Goal: Task Accomplishment & Management: Complete application form

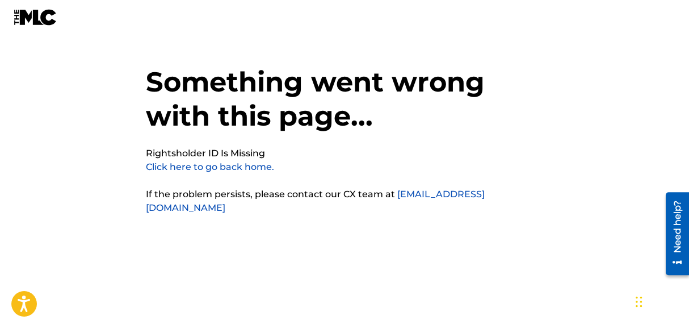
click at [238, 168] on link "Click here to go back home." at bounding box center [210, 166] width 128 height 11
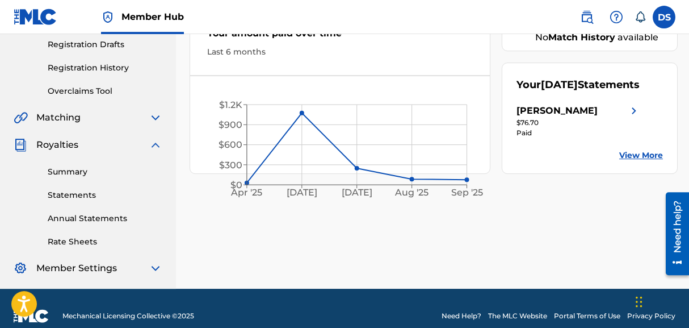
scroll to position [34, 0]
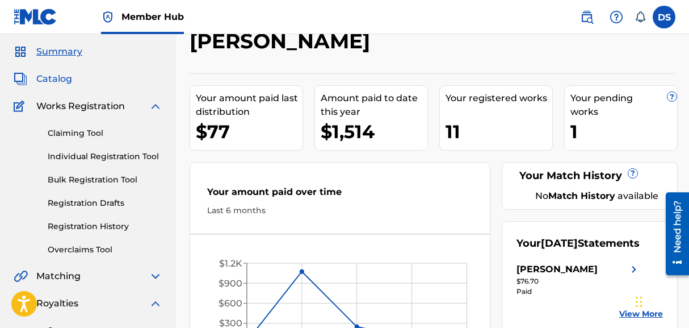
click at [53, 80] on span "Catalog" at bounding box center [54, 79] width 36 height 14
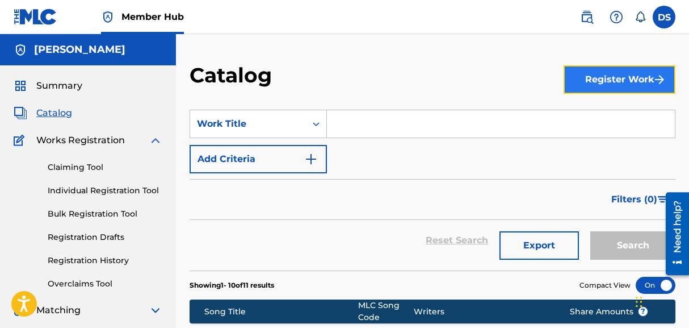
click at [621, 82] on button "Register Work" at bounding box center [620, 79] width 112 height 28
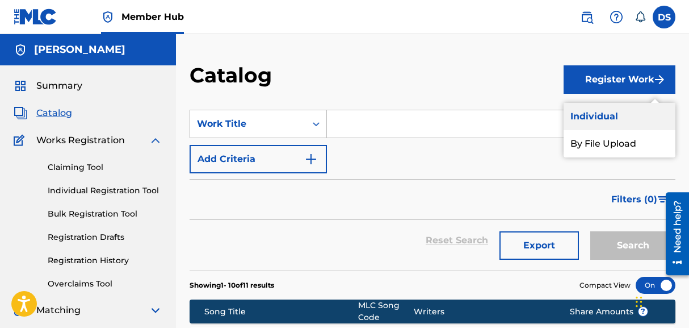
click at [614, 112] on link "Individual" at bounding box center [620, 116] width 112 height 27
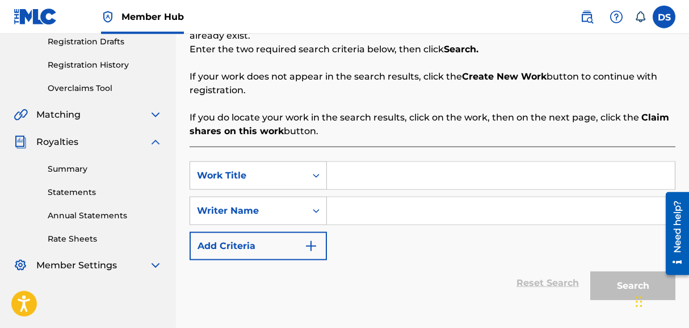
scroll to position [267, 0]
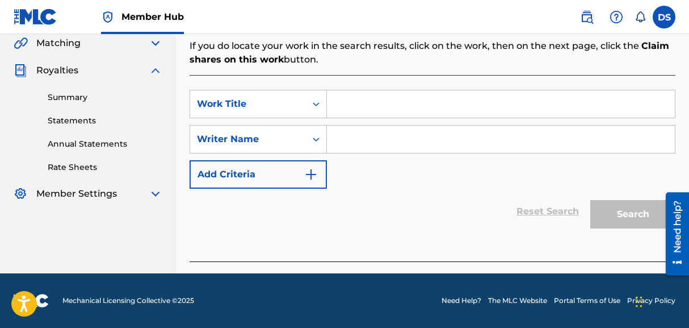
click at [371, 111] on input "Search Form" at bounding box center [501, 103] width 348 height 27
type input "KISSIN BOUNCE"
click at [355, 141] on input "Search Form" at bounding box center [501, 138] width 348 height 27
click at [313, 143] on icon "Search Form" at bounding box center [316, 138] width 11 height 11
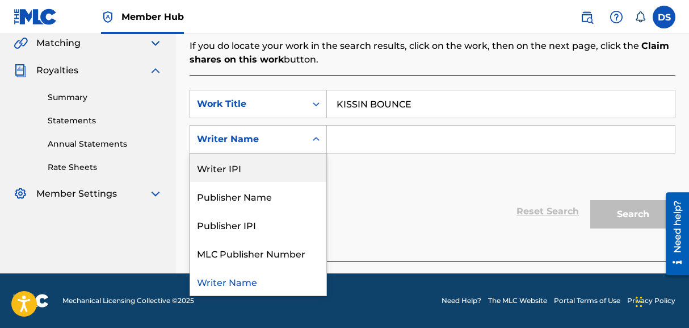
click at [271, 165] on div "Writer IPI" at bounding box center [258, 167] width 136 height 28
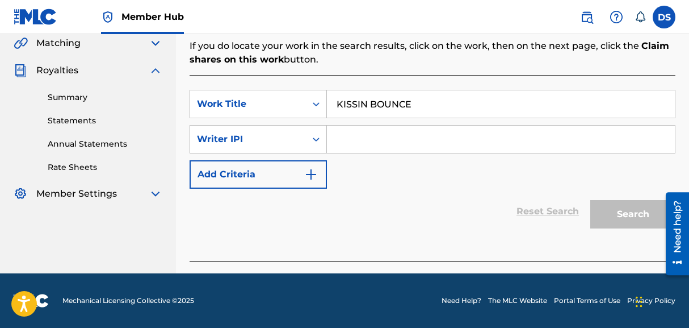
click at [347, 137] on input "Search Form" at bounding box center [501, 138] width 348 height 27
paste input "00598088292"
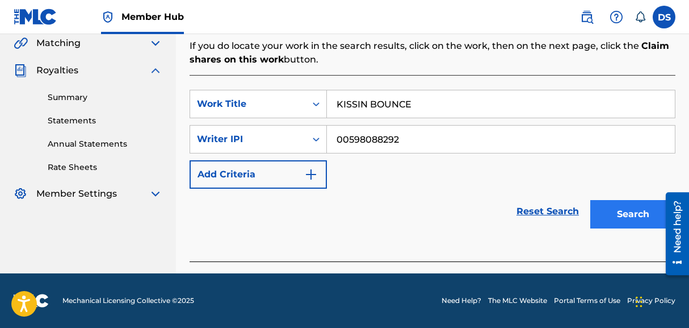
type input "00598088292"
click at [621, 217] on button "Search" at bounding box center [633, 214] width 85 height 28
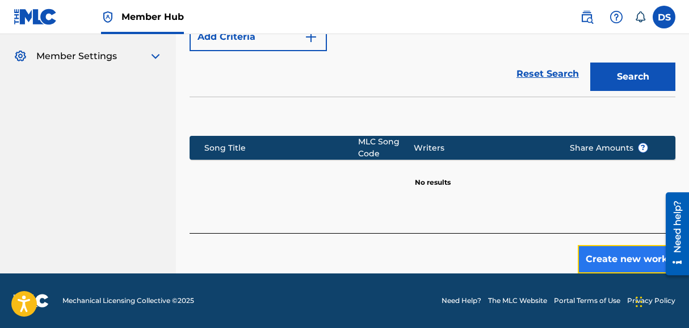
click at [608, 253] on button "Create new work" at bounding box center [627, 259] width 98 height 28
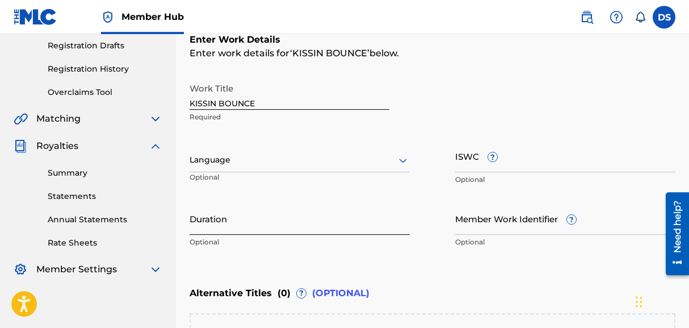
scroll to position [232, 0]
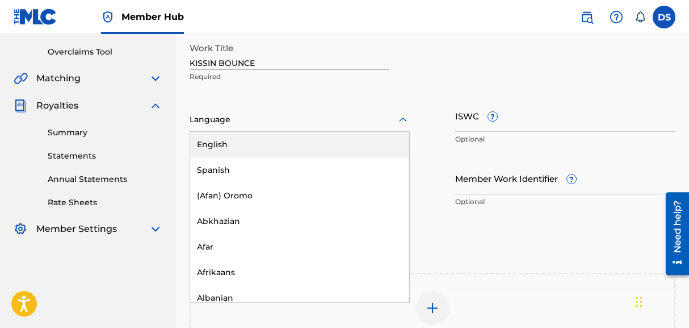
click at [233, 132] on div "153 results available. Use Up and Down to choose options, press Enter to select…" at bounding box center [300, 120] width 220 height 24
click at [232, 141] on div "English" at bounding box center [299, 145] width 219 height 26
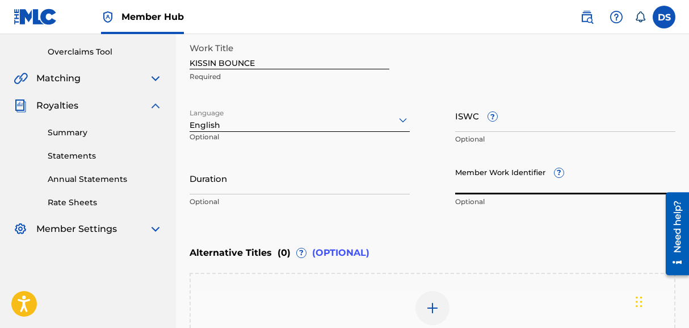
click at [479, 191] on input "Member Work Identifier ?" at bounding box center [565, 178] width 220 height 32
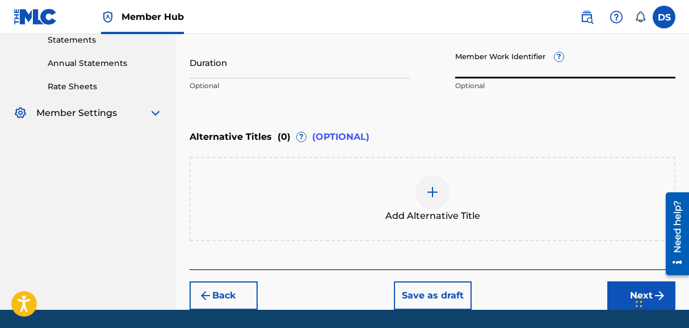
scroll to position [384, 0]
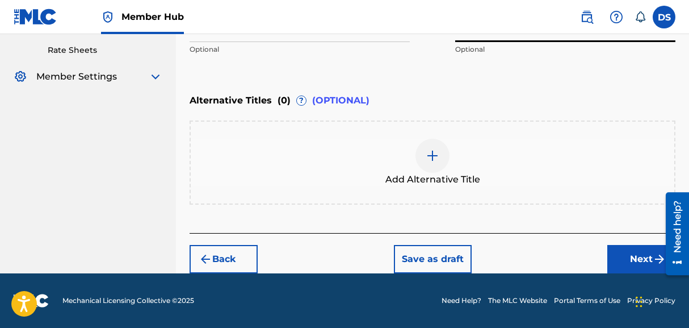
click at [422, 164] on div at bounding box center [433, 156] width 34 height 34
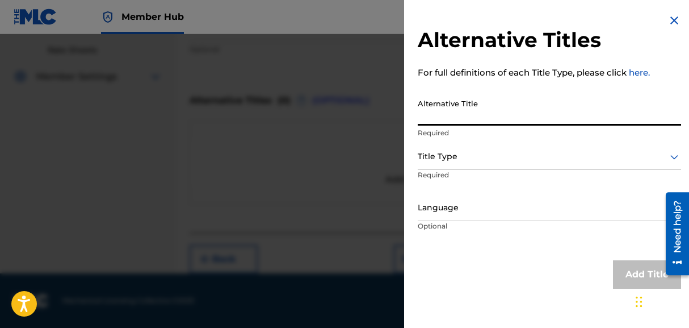
click at [421, 121] on input "Alternative Title" at bounding box center [549, 109] width 263 height 32
paste input "Kissin’ You Remix by JACOB DIOR + TOTAL (TIKTOK) | Kissin Jacob Dior"
type input "Kissin’ You Remix by JACOB DIOR + TOTAL (TIKTOK) | Kissin Jacob Dior"
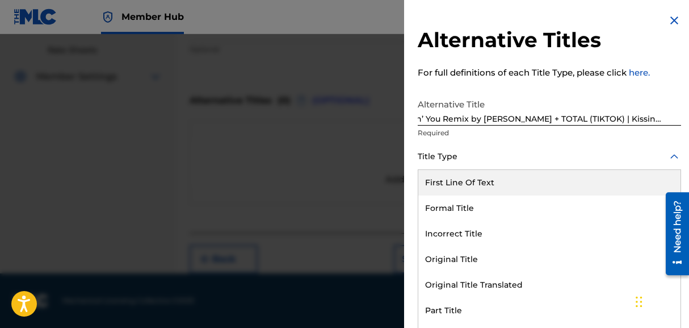
click at [450, 166] on div "Title Type" at bounding box center [549, 157] width 263 height 26
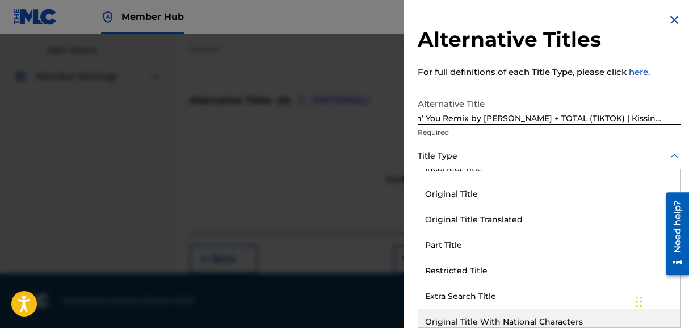
scroll to position [123, 0]
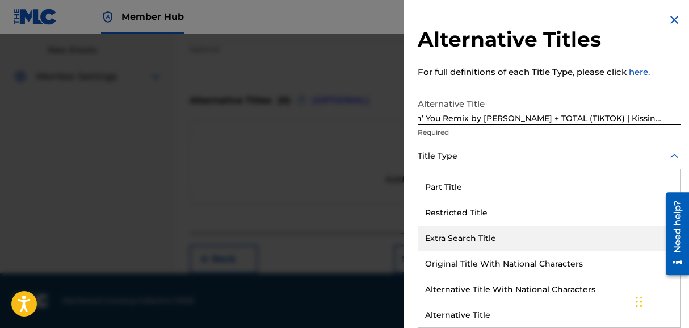
click at [474, 240] on div "Extra Search Title" at bounding box center [550, 238] width 262 height 26
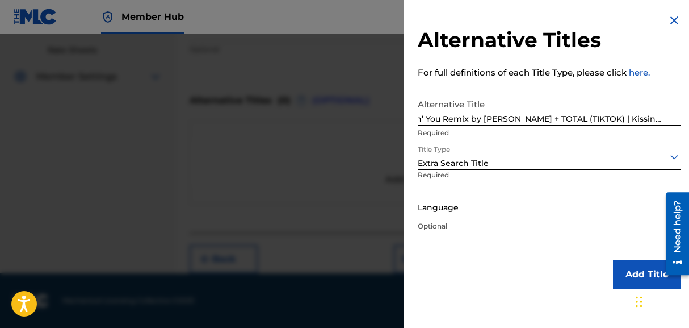
scroll to position [0, 0]
click at [638, 267] on button "Add Title" at bounding box center [647, 274] width 68 height 28
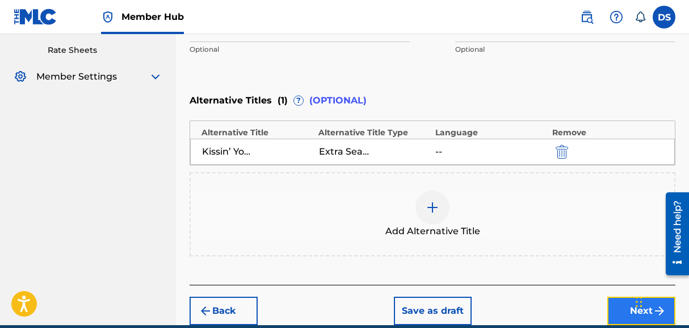
click at [613, 306] on button "Next" at bounding box center [642, 310] width 68 height 28
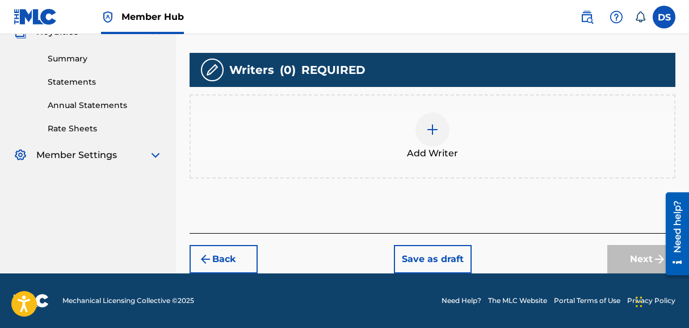
click at [428, 136] on img at bounding box center [433, 130] width 14 height 14
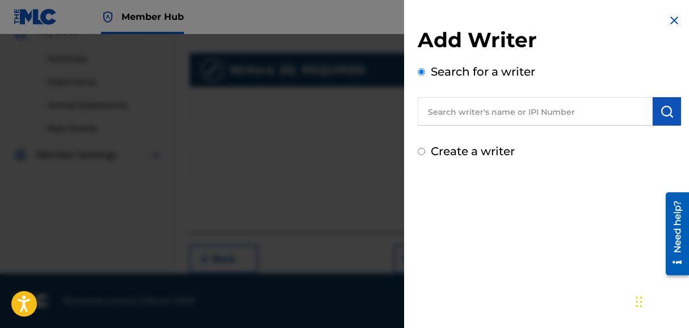
click at [450, 118] on input "text" at bounding box center [535, 111] width 235 height 28
type input "P"
click at [447, 111] on input "text" at bounding box center [535, 111] width 235 height 28
paste input "00598088292"
type input "00598088292"
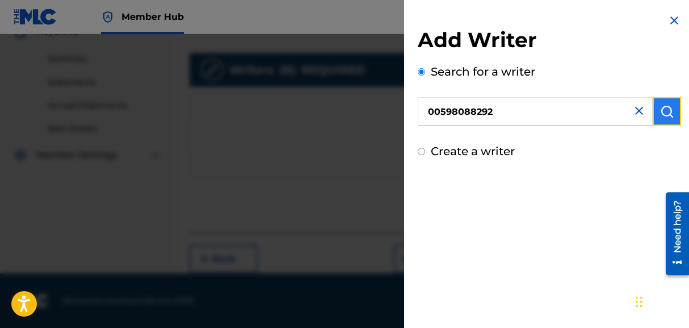
click at [663, 112] on img "submit" at bounding box center [667, 111] width 14 height 14
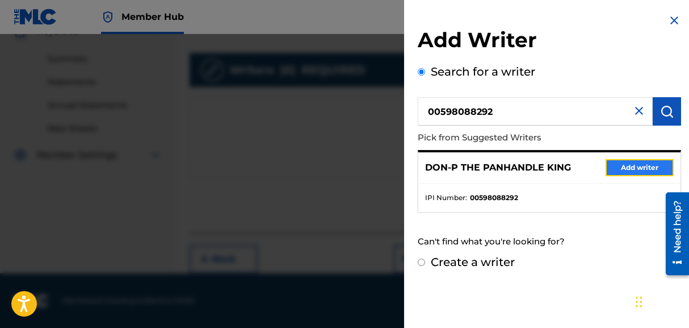
click at [623, 166] on button "Add writer" at bounding box center [640, 167] width 68 height 17
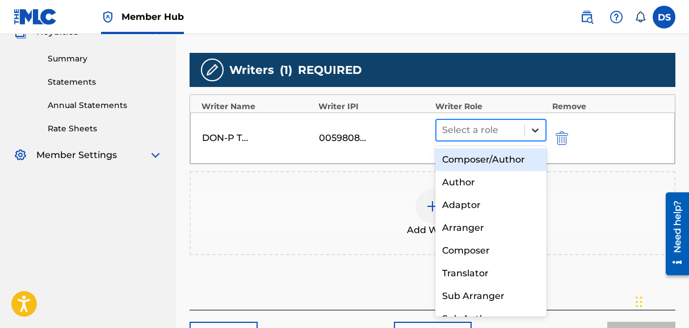
click at [535, 126] on icon at bounding box center [535, 129] width 11 height 11
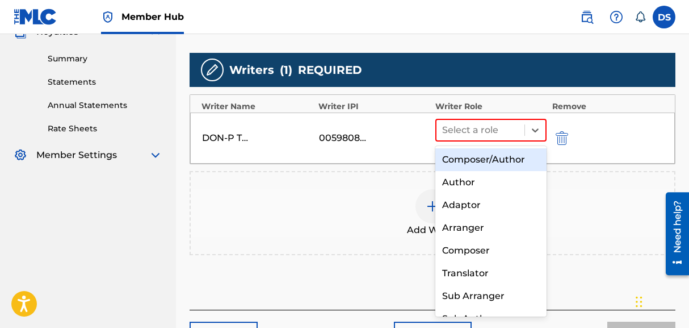
click at [494, 158] on div "Composer/Author" at bounding box center [491, 159] width 111 height 23
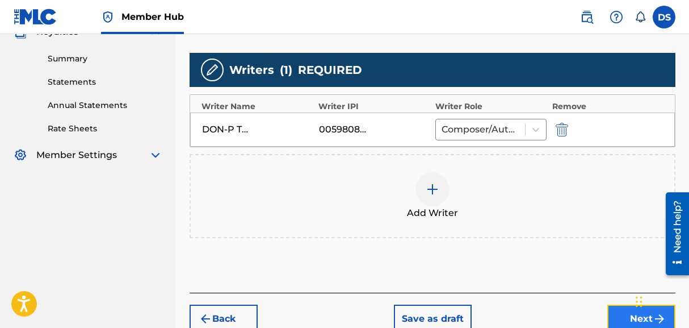
click at [613, 312] on button "Next" at bounding box center [642, 318] width 68 height 28
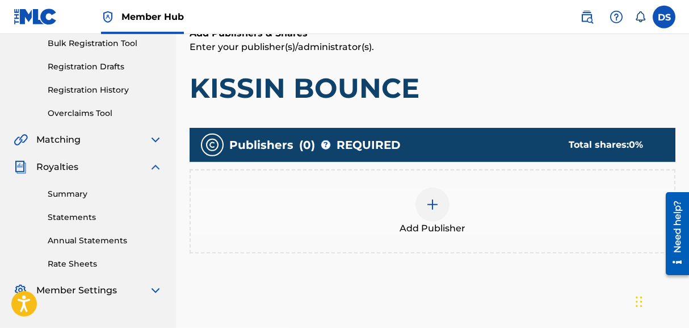
scroll to position [164, 0]
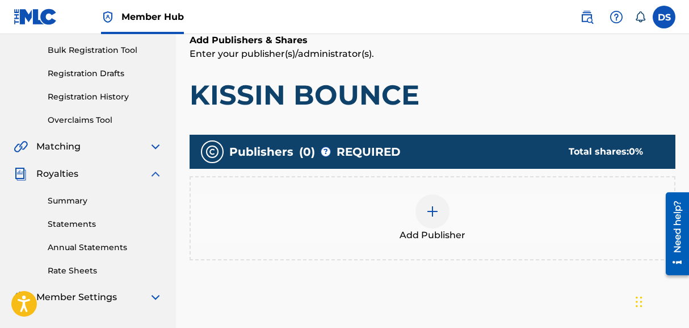
click at [430, 209] on img at bounding box center [433, 211] width 14 height 14
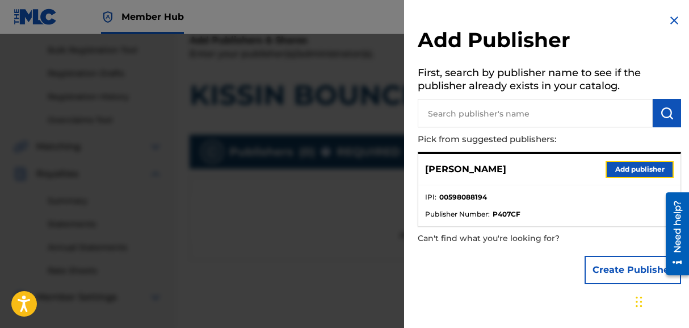
click at [624, 169] on button "Add publisher" at bounding box center [640, 169] width 68 height 17
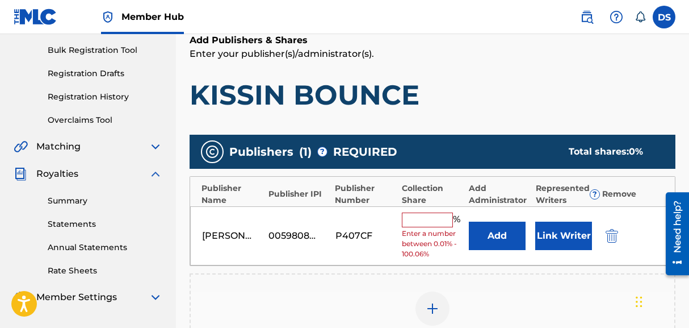
click at [424, 217] on input "text" at bounding box center [427, 219] width 51 height 15
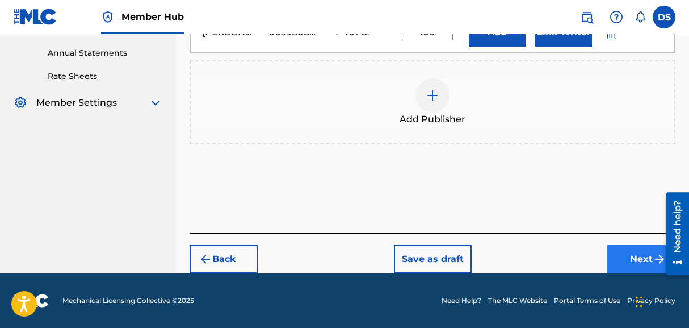
type input "100"
click at [617, 249] on button "Next" at bounding box center [642, 259] width 68 height 28
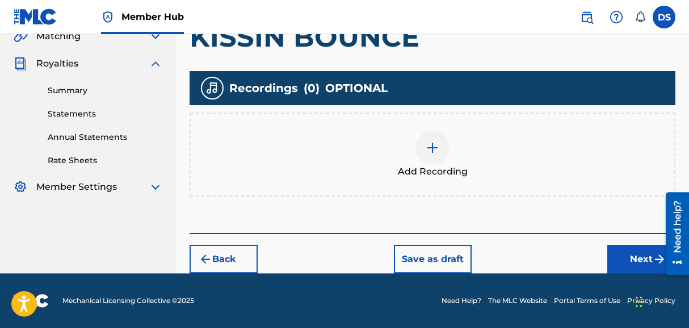
click at [437, 147] on img at bounding box center [433, 148] width 14 height 14
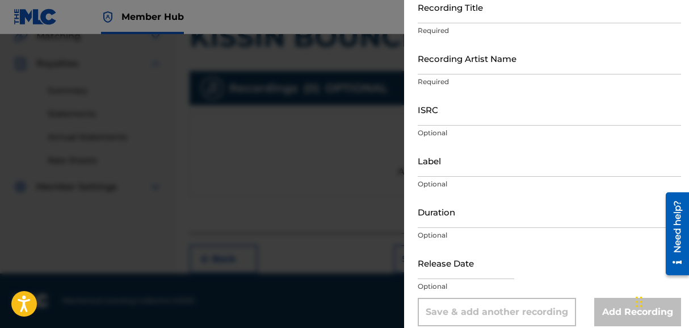
scroll to position [87, 0]
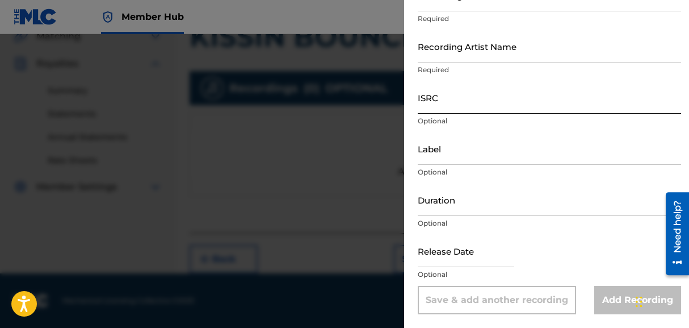
click at [429, 114] on div "ISRC Optional" at bounding box center [549, 106] width 263 height 51
click at [428, 110] on input "ISRC" at bounding box center [549, 97] width 263 height 32
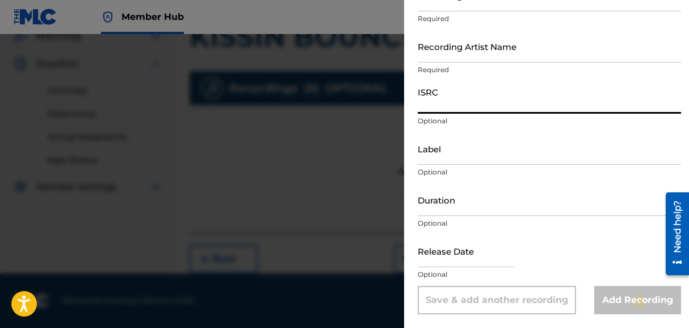
paste input "QZZ7U2508564"
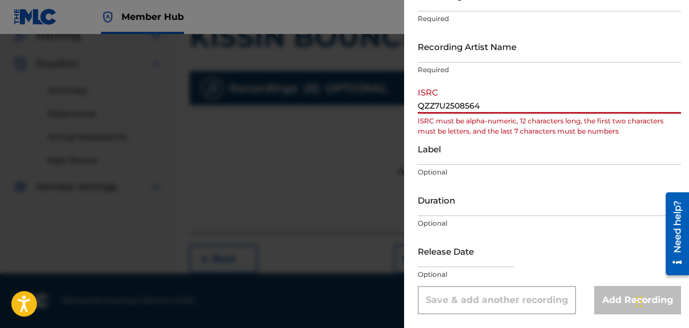
click at [493, 87] on input "QZZ7U2508564" at bounding box center [549, 97] width 263 height 32
click at [499, 107] on input "QZZ7U2508564" at bounding box center [549, 97] width 263 height 32
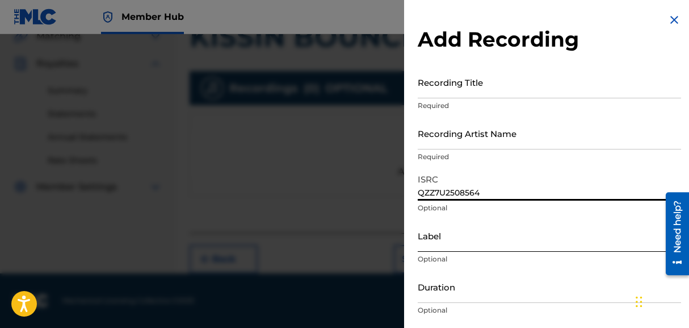
scroll to position [0, 0]
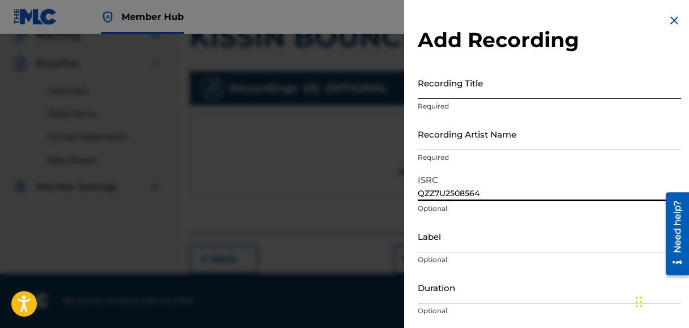
type input "QZZ7U2508564"
click at [446, 98] on input "Recording Title" at bounding box center [549, 82] width 263 height 32
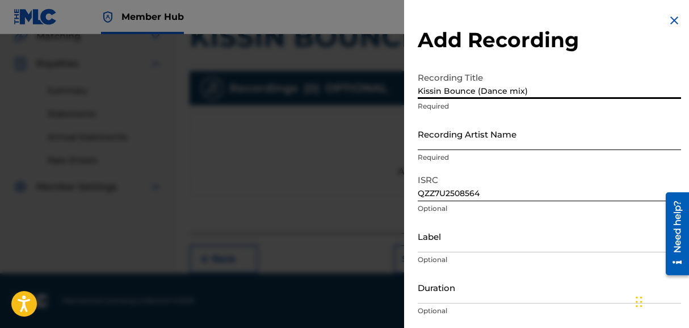
type input "Kissin Bounce (Dance mix)"
click at [461, 149] on input "Recording Artist Name" at bounding box center [549, 134] width 263 height 32
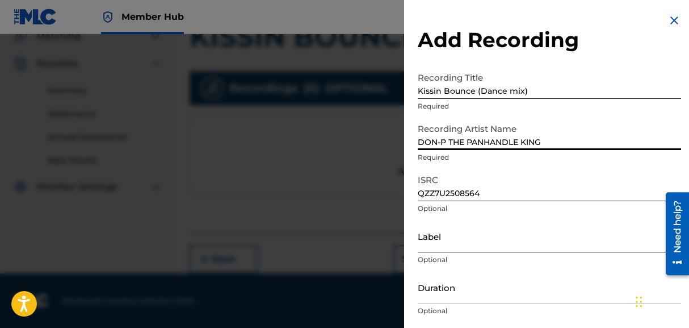
type input "DON-P THE PANHANDLE KING"
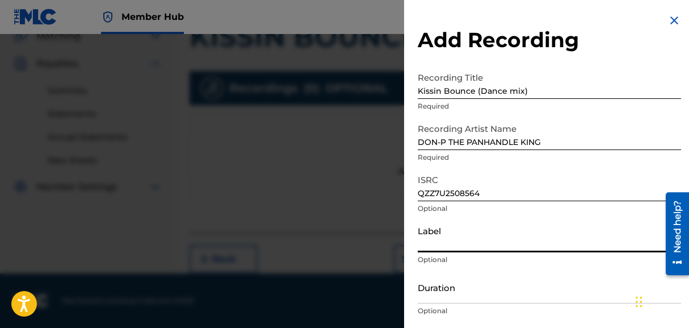
click at [446, 245] on input "Label" at bounding box center [549, 236] width 263 height 32
type input "EVERYBODY EATS"
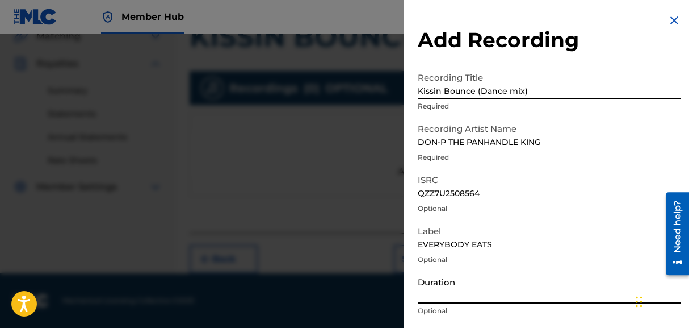
click at [442, 293] on input "Duration" at bounding box center [549, 287] width 263 height 32
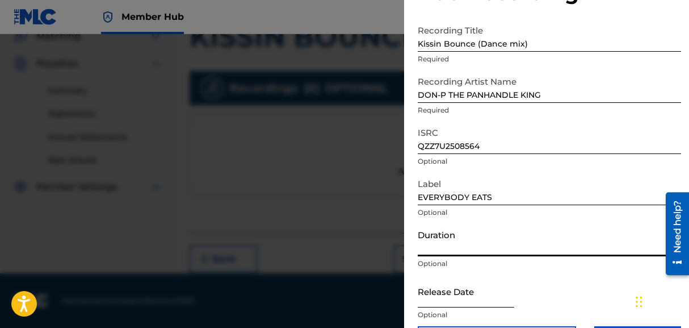
scroll to position [87, 0]
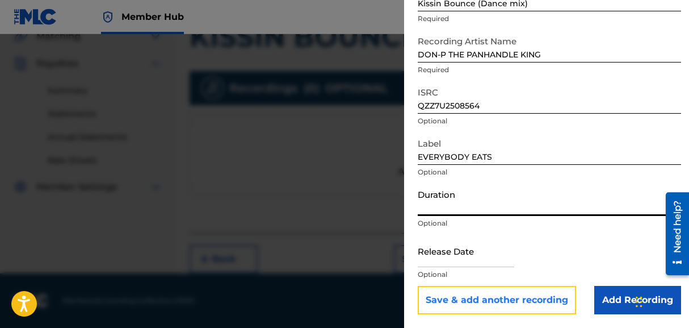
click at [544, 297] on button "Save & add another recording" at bounding box center [497, 300] width 158 height 28
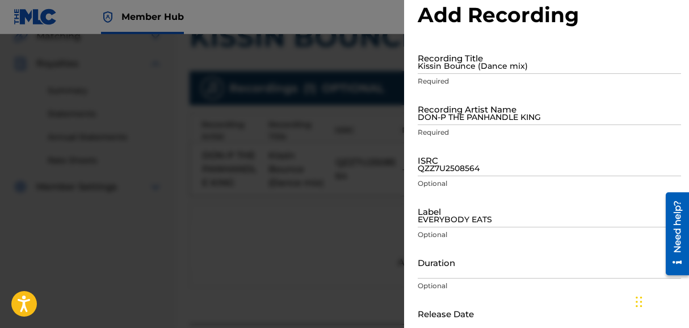
scroll to position [0, 0]
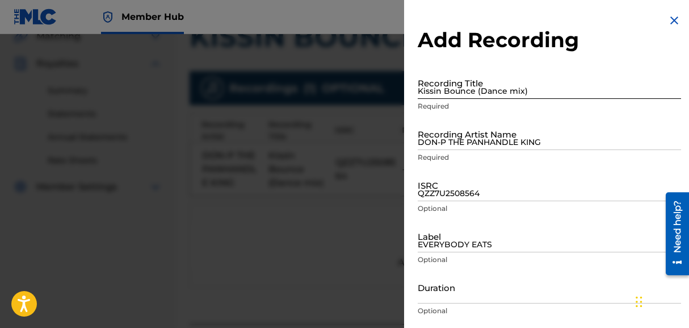
click at [443, 88] on input "Kissin Bounce (Dance mix)" at bounding box center [549, 82] width 263 height 32
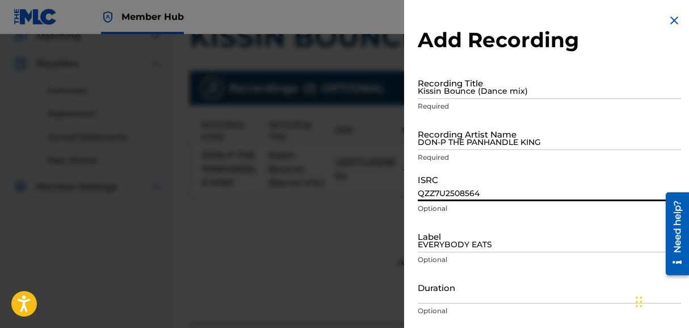
click at [424, 193] on input "QZZ7U2508564" at bounding box center [549, 185] width 263 height 32
paste input "QZZ7V2596736"
type input "QZZ7V2596736"
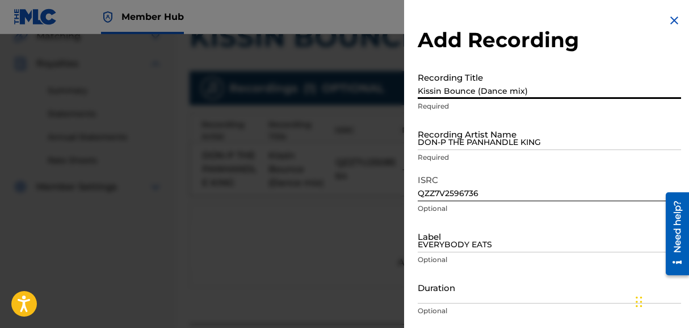
click at [430, 94] on input "Kissin Bounce (Dance mix)" at bounding box center [549, 82] width 263 height 32
type input "Kissin Bounce"
click at [442, 148] on input "DON-P THE PANHANDLE KING" at bounding box center [549, 134] width 263 height 32
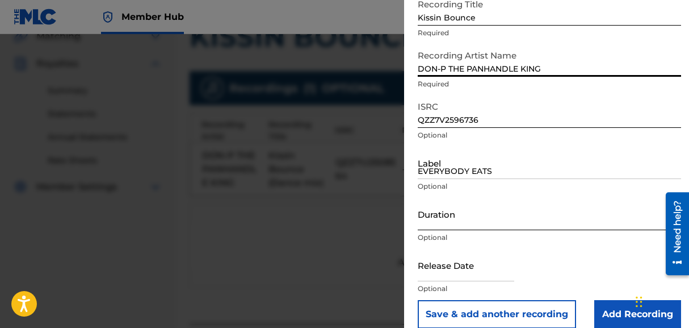
scroll to position [87, 0]
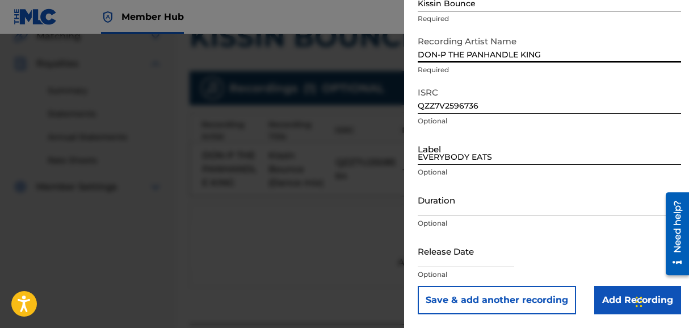
type input "DON-P THE PANHANDLE KING"
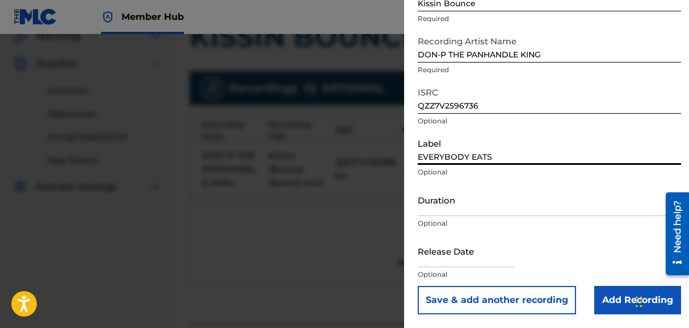
click at [437, 163] on input "EVERYBODY EATS" at bounding box center [549, 148] width 263 height 32
type input "EVERYBODY EATS"
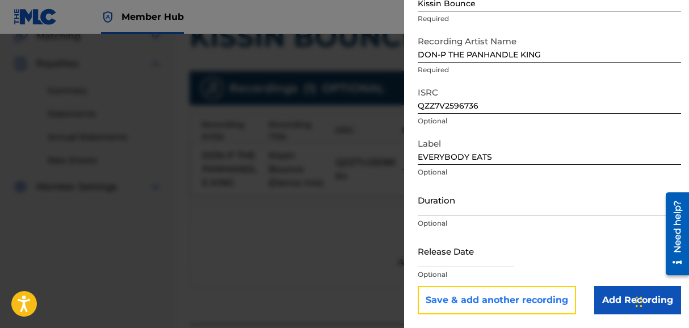
click at [544, 304] on button "Save & add another recording" at bounding box center [497, 300] width 158 height 28
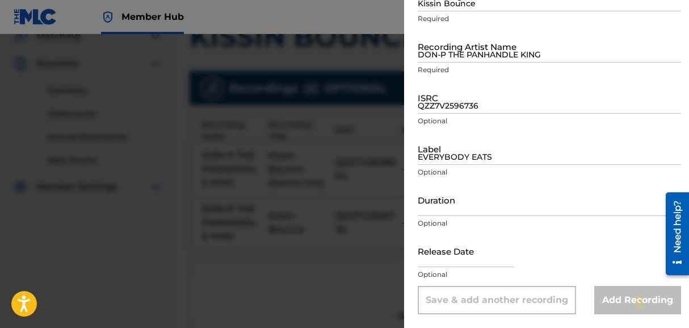
click at [321, 69] on div at bounding box center [344, 198] width 689 height 328
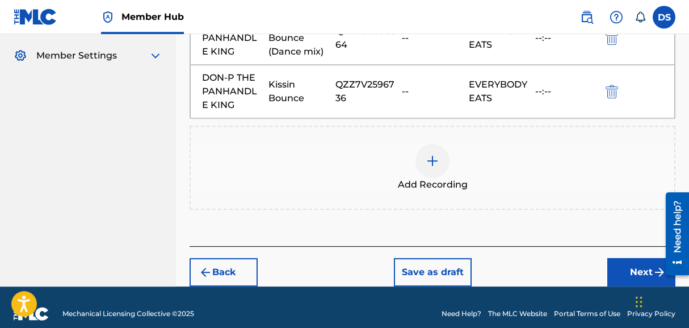
scroll to position [418, 0]
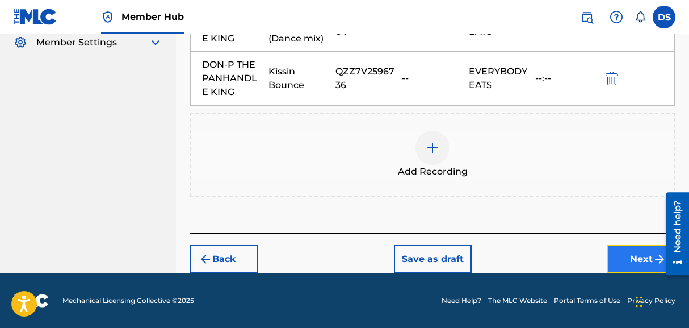
click at [616, 255] on button "Next" at bounding box center [642, 259] width 68 height 28
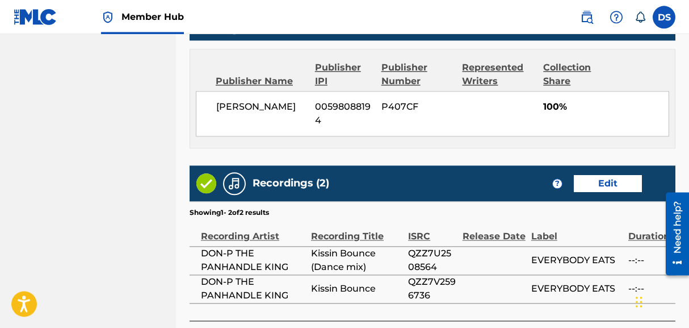
scroll to position [798, 0]
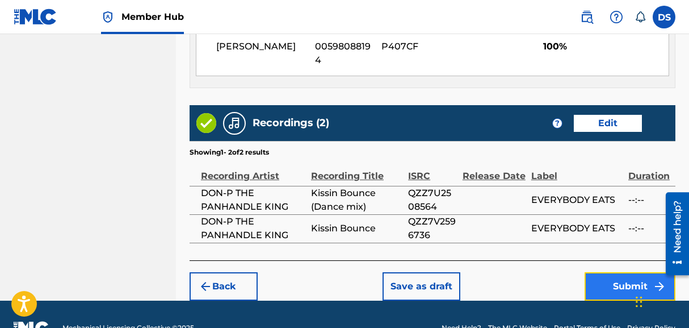
click at [602, 272] on button "Submit" at bounding box center [630, 286] width 91 height 28
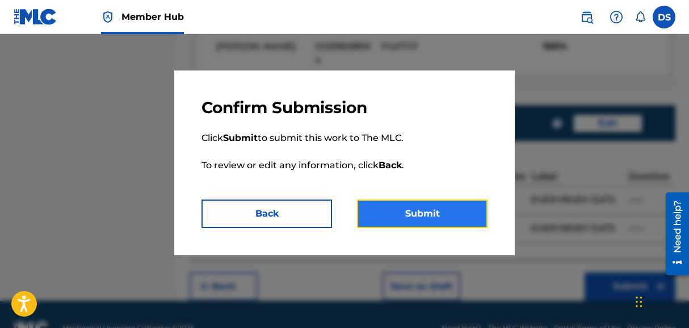
click at [433, 212] on button "Submit" at bounding box center [422, 213] width 131 height 28
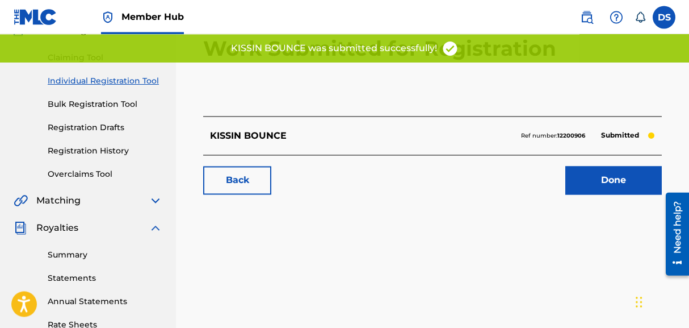
scroll to position [116, 0]
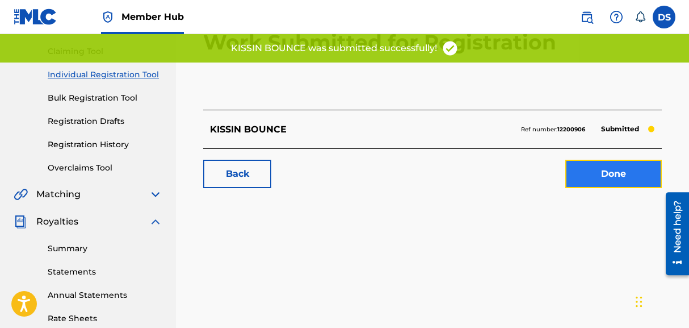
click at [585, 181] on link "Done" at bounding box center [614, 174] width 97 height 28
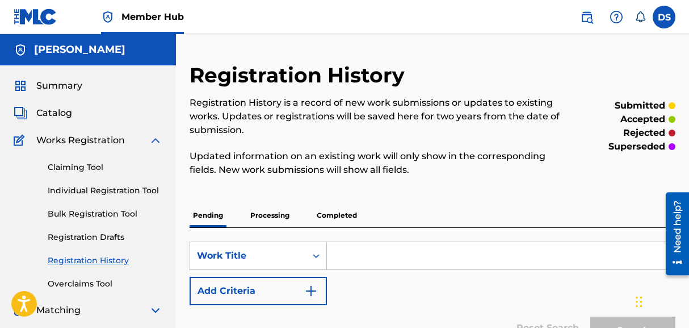
click at [273, 215] on p "Processing" at bounding box center [270, 215] width 46 height 24
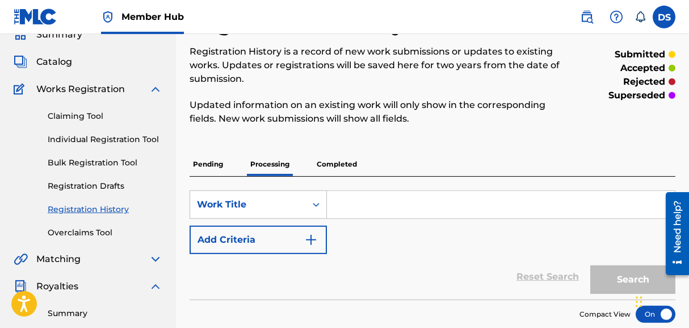
scroll to position [34, 0]
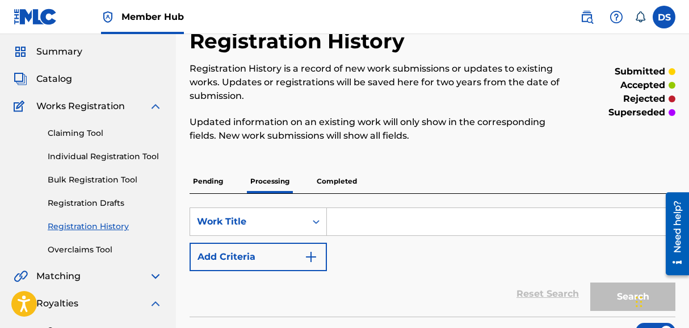
click at [228, 181] on div "Pending Processing Completed" at bounding box center [433, 181] width 486 height 24
click at [219, 183] on p "Pending" at bounding box center [208, 181] width 37 height 24
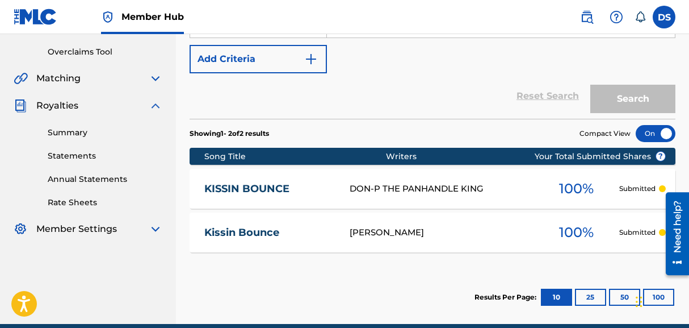
scroll to position [282, 0]
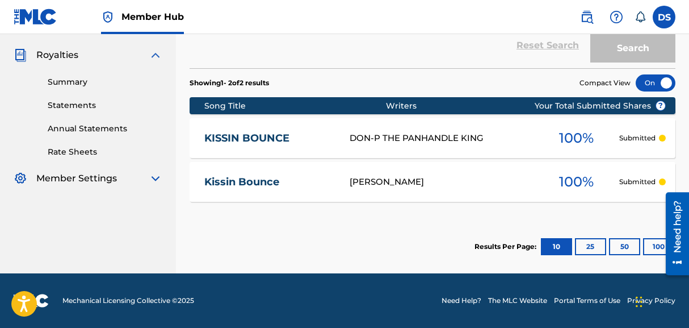
click at [380, 143] on div "DON-P THE PANHANDLE KING" at bounding box center [442, 138] width 185 height 13
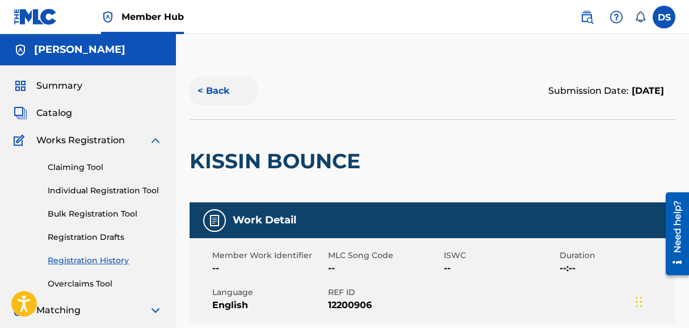
click at [212, 84] on button "< Back" at bounding box center [224, 91] width 68 height 28
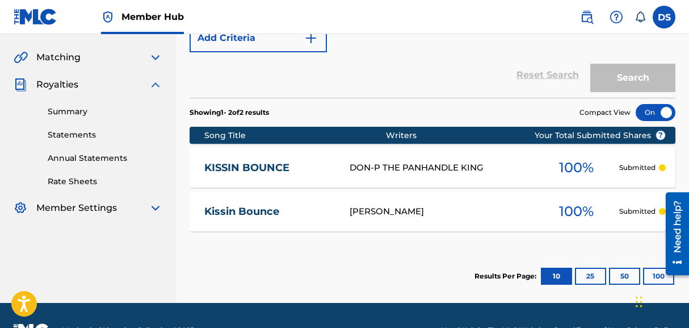
scroll to position [282, 0]
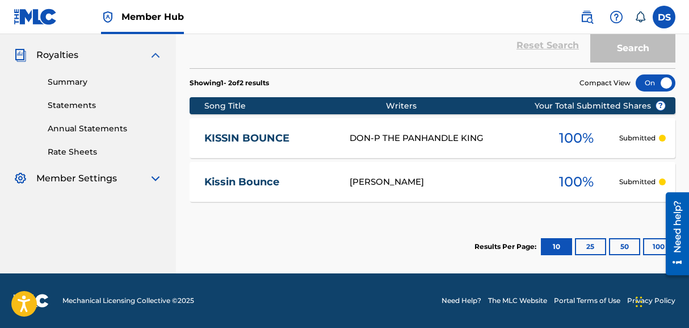
click at [388, 168] on div "Kissin Bounce DONOVAN SMITH 100 % Submitted" at bounding box center [433, 182] width 486 height 40
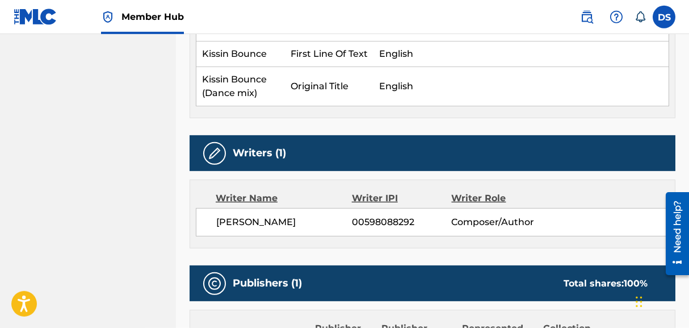
scroll to position [348, 0]
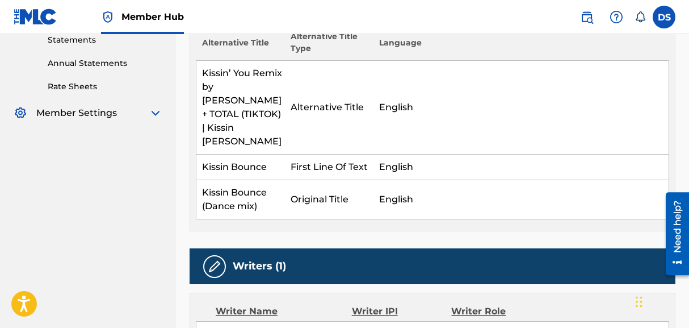
scroll to position [253, 0]
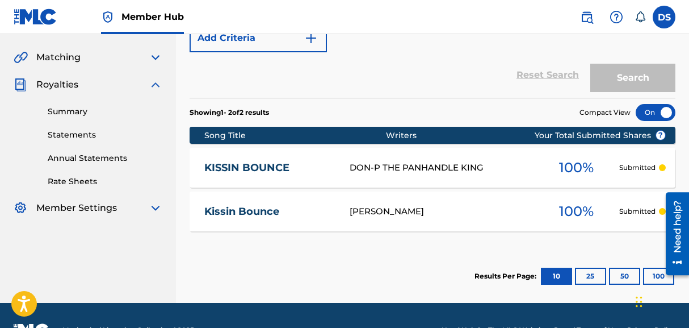
click at [585, 162] on span "100 %" at bounding box center [576, 167] width 35 height 20
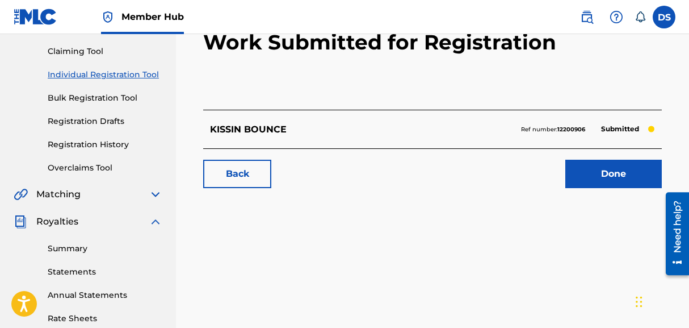
scroll to position [208, 0]
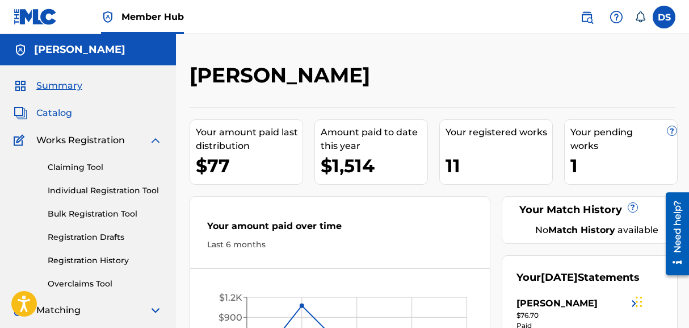
click at [40, 113] on span "Catalog" at bounding box center [54, 113] width 36 height 14
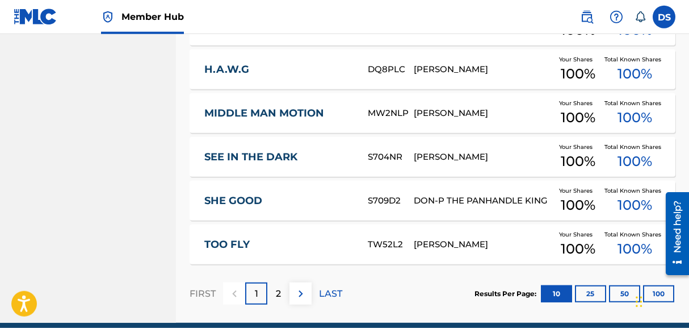
scroll to position [521, 0]
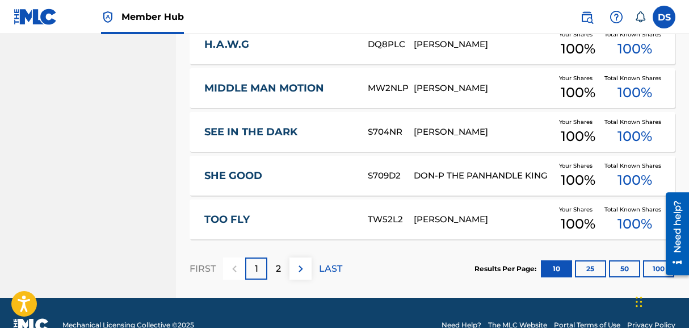
click at [438, 220] on div "DONOVAN SMITH" at bounding box center [483, 219] width 139 height 13
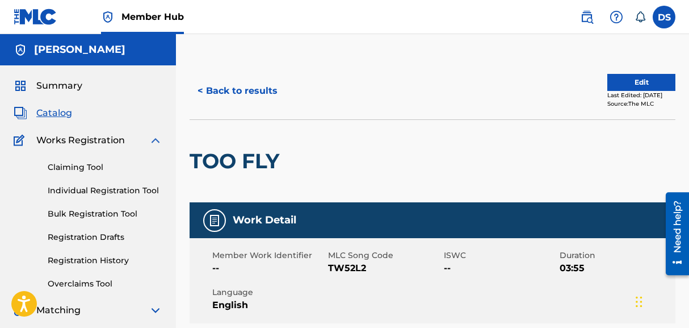
scroll to position [208, 0]
